Goal: Find specific page/section: Find specific page/section

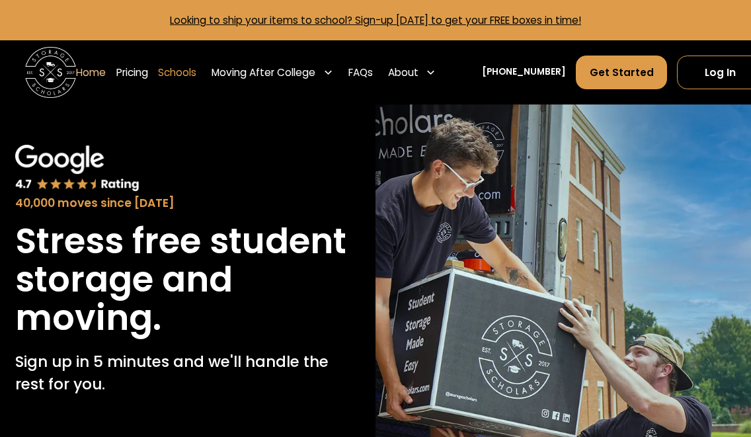
click at [181, 75] on link "Schools" at bounding box center [177, 73] width 38 height 36
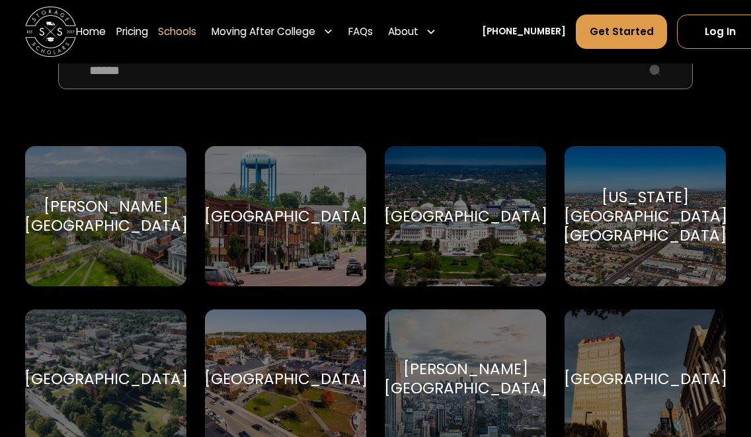
scroll to position [498, 0]
click at [386, 75] on input "School Select Form" at bounding box center [375, 69] width 635 height 38
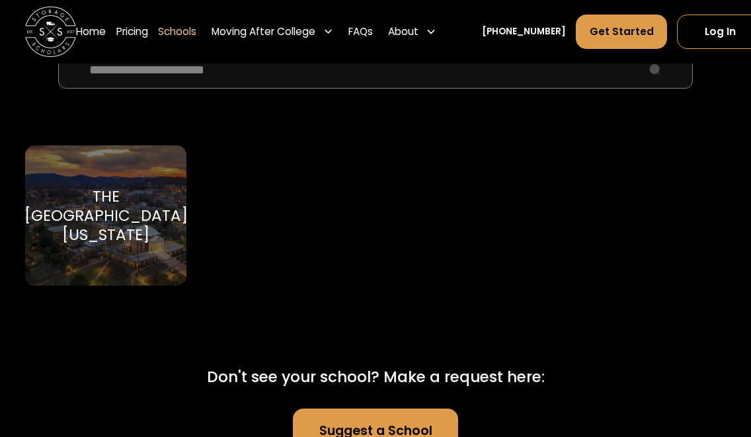
type input "**********"
click at [132, 231] on div "The University of Virginia" at bounding box center [105, 215] width 163 height 57
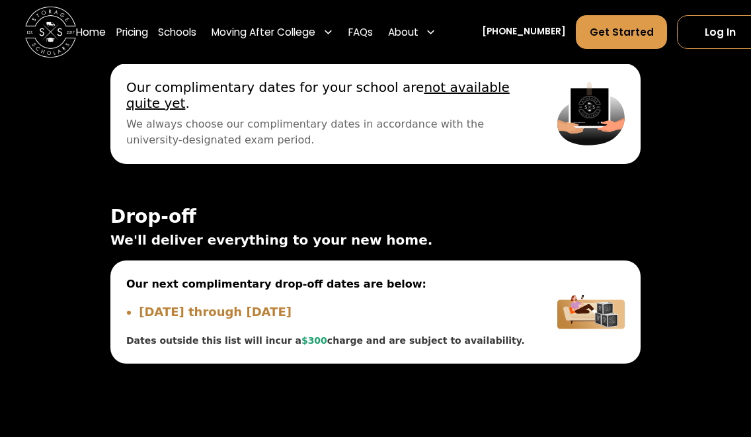
scroll to position [4441, 0]
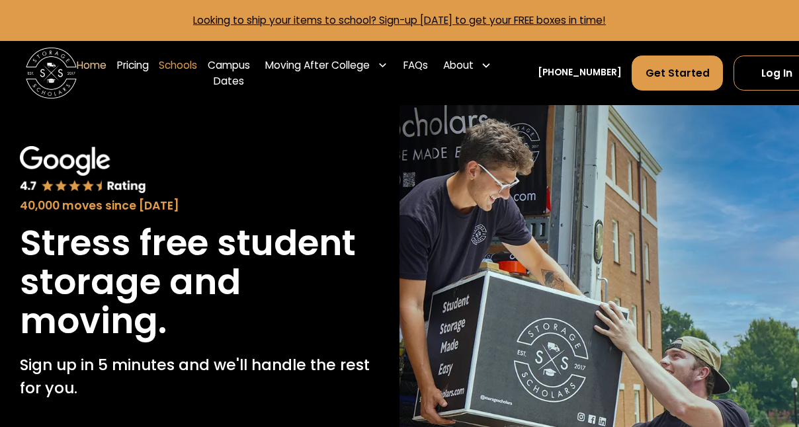
click at [185, 65] on link "Schools" at bounding box center [178, 74] width 38 height 52
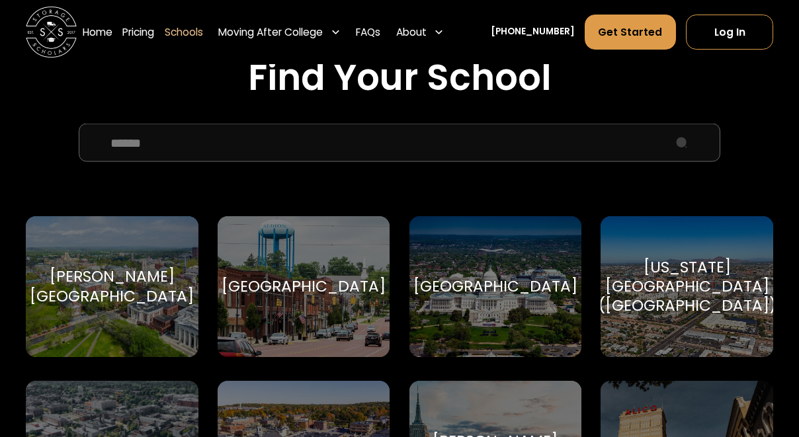
scroll to position [444, 0]
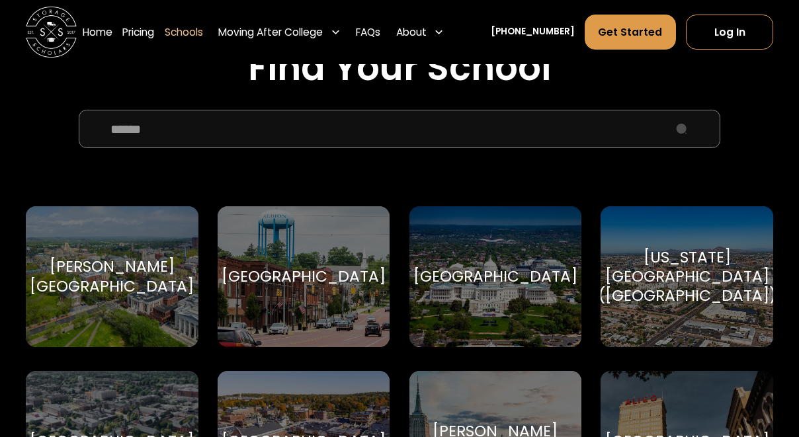
click at [388, 129] on input "School Select Form" at bounding box center [400, 129] width 642 height 38
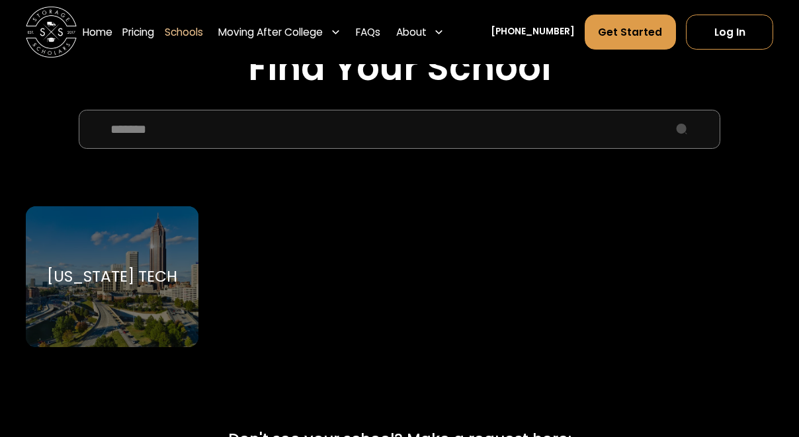
type input "*******"
click at [146, 273] on div "Georgia Tech" at bounding box center [112, 276] width 130 height 19
